Goal: Obtain resource: Obtain resource

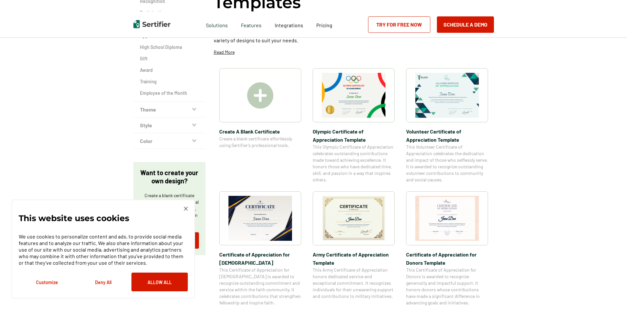
click at [356, 104] on img at bounding box center [354, 95] width 64 height 45
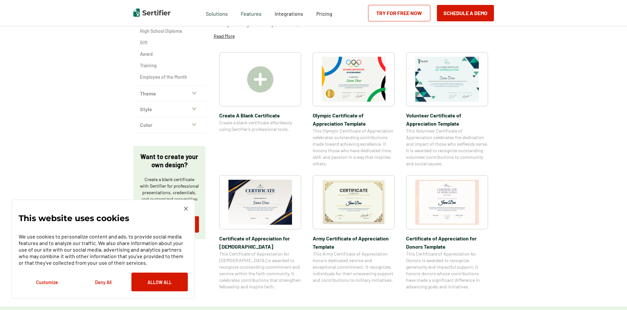
scroll to position [98, 0]
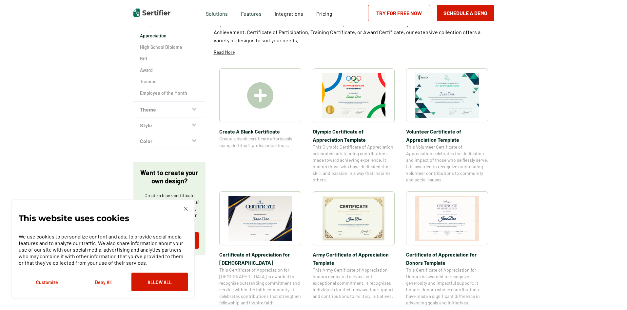
click at [252, 96] on img at bounding box center [260, 95] width 26 height 26
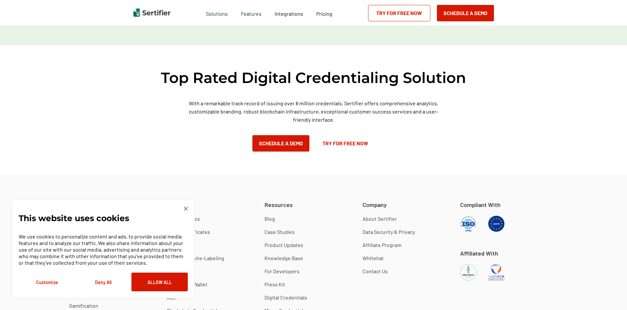
scroll to position [557, 0]
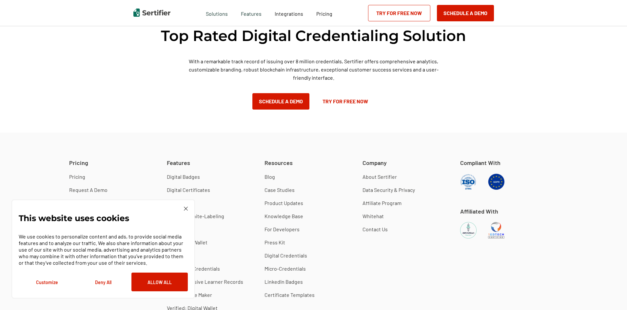
click at [185, 205] on div "This website uses cookies We use cookies to personalize content and ads, to pro…" at bounding box center [103, 248] width 184 height 99
click at [187, 209] on img at bounding box center [186, 208] width 4 height 4
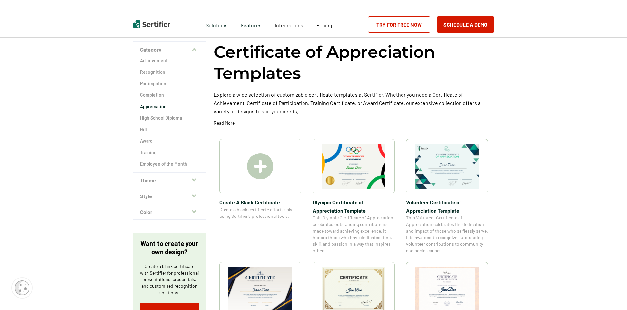
scroll to position [0, 0]
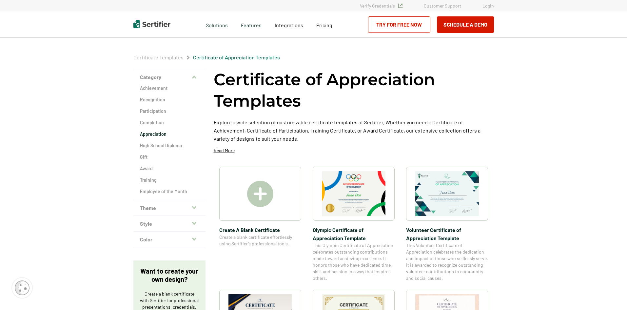
click at [349, 196] on img at bounding box center [354, 193] width 64 height 45
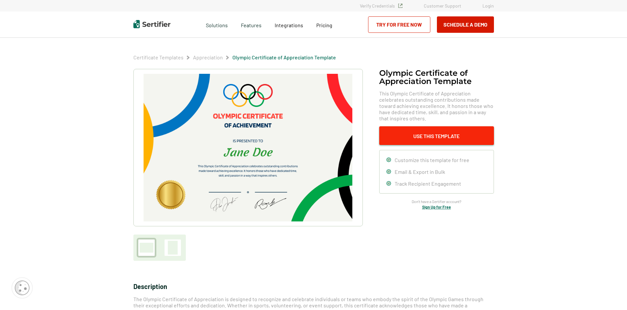
click at [434, 138] on button "Use This Template" at bounding box center [436, 135] width 115 height 19
